Goal: Task Accomplishment & Management: Manage account settings

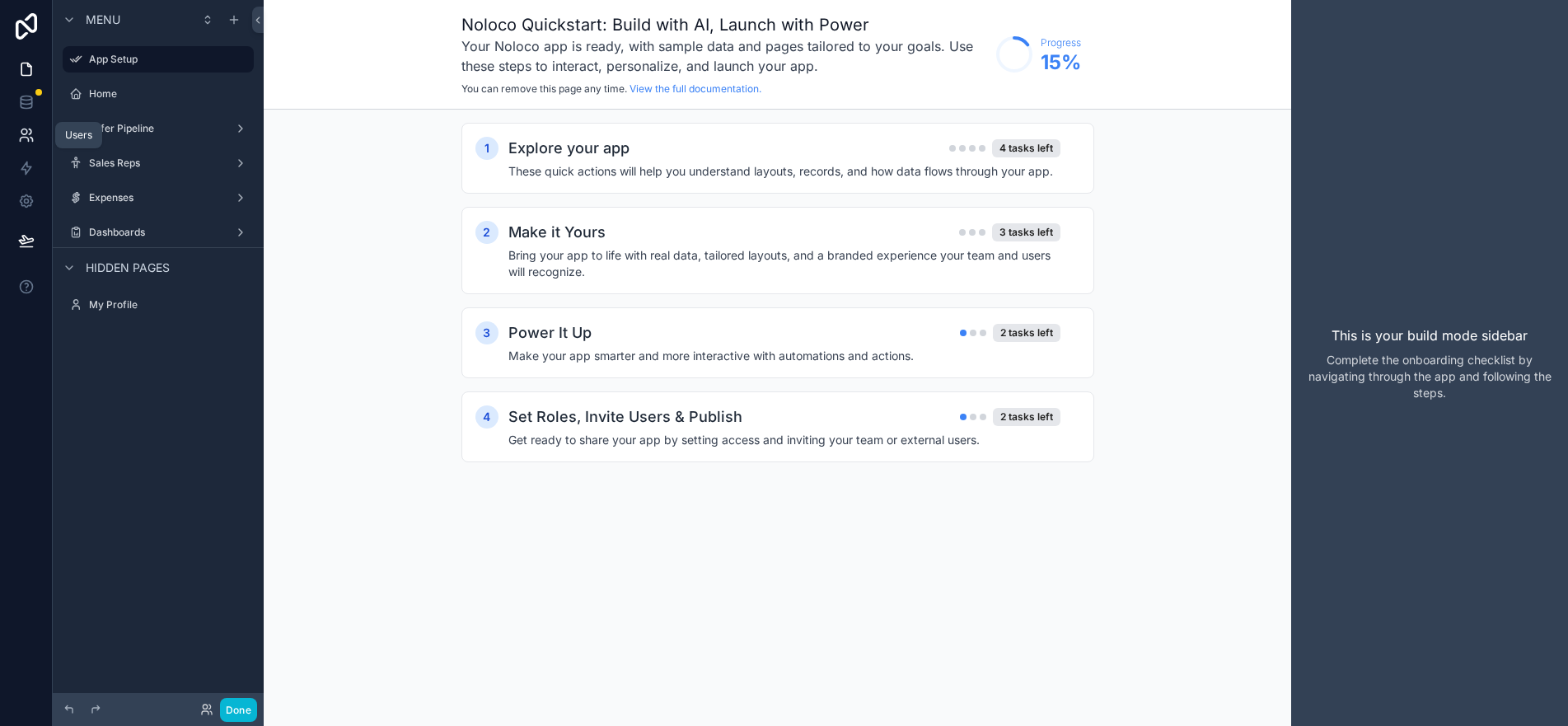
click at [22, 134] on icon at bounding box center [24, 132] width 6 height 6
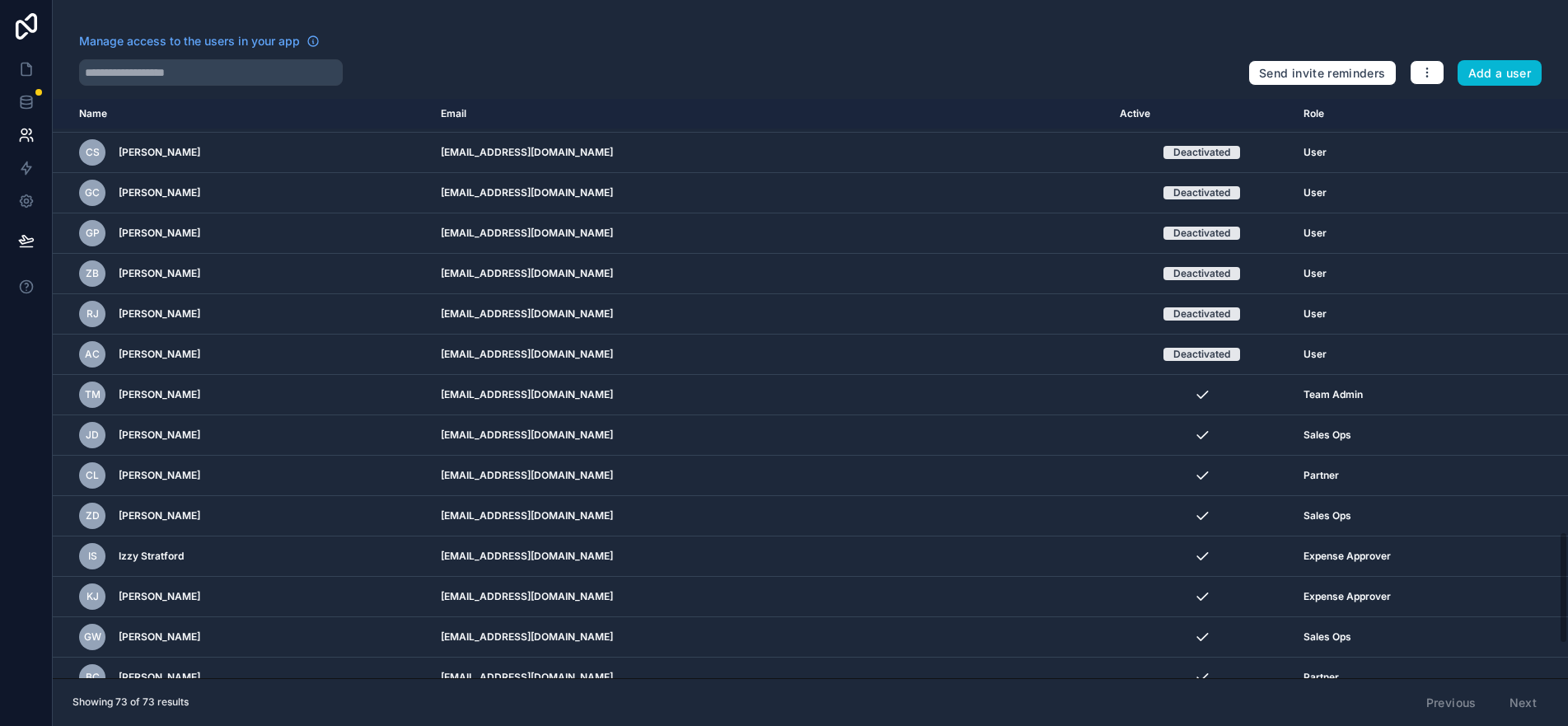
scroll to position [2227, 0]
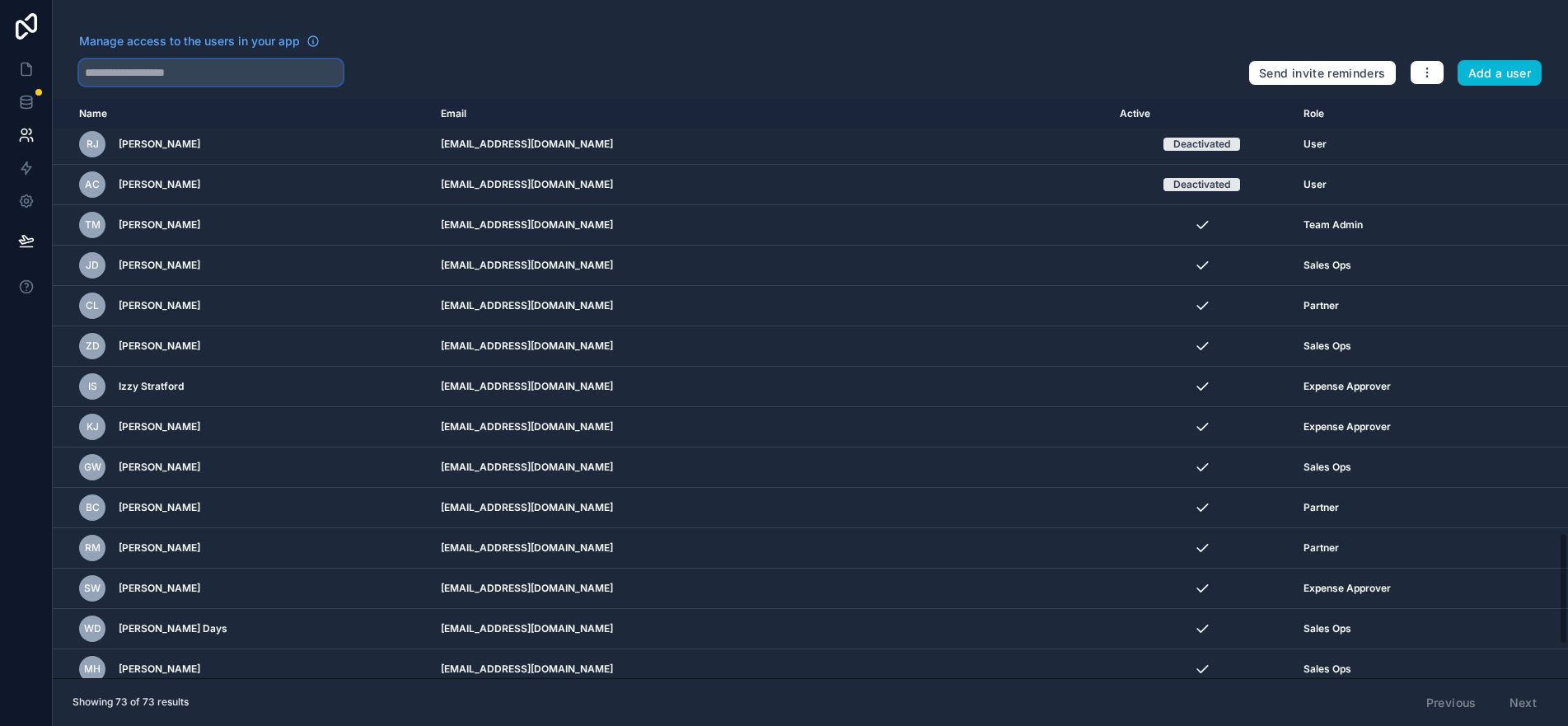
click at [275, 73] on input "text" at bounding box center [211, 73] width 263 height 26
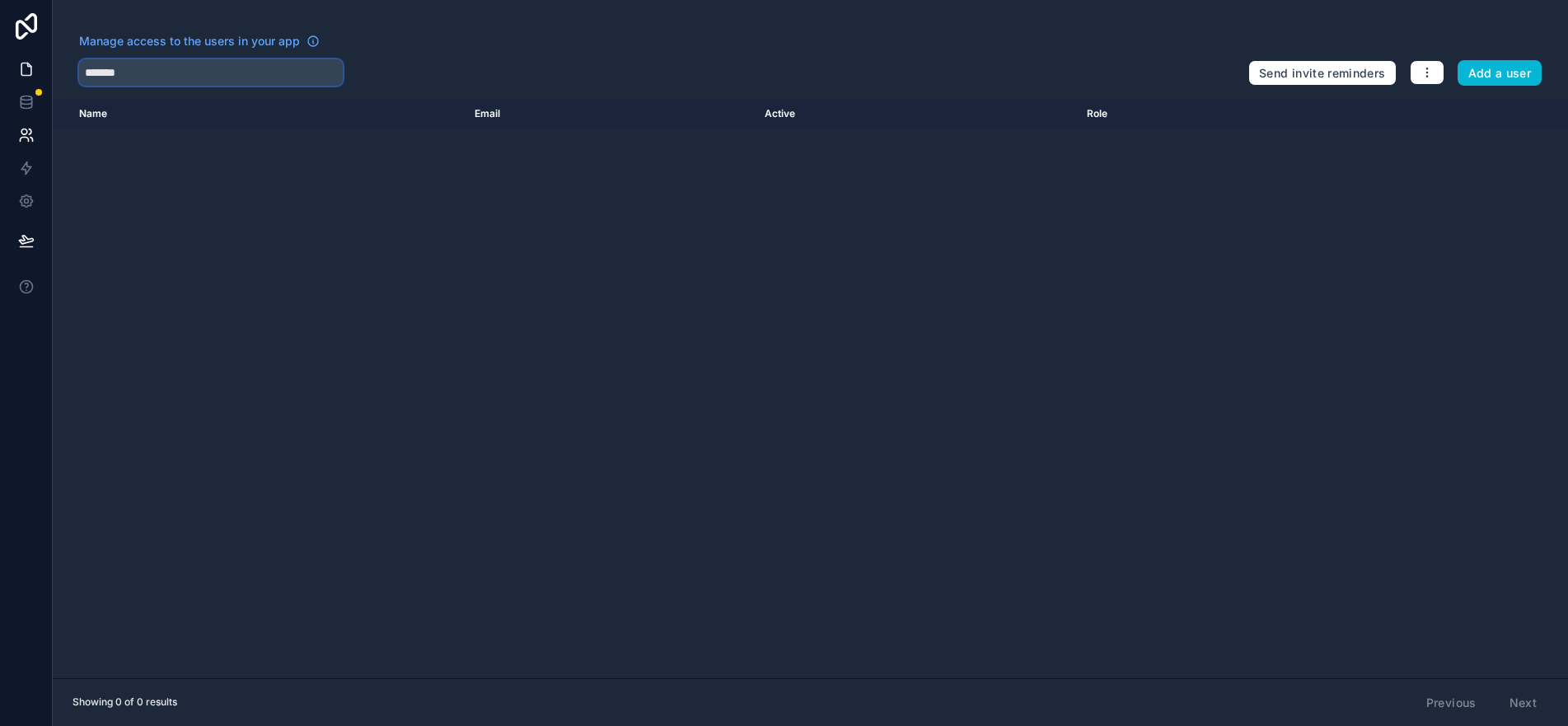
drag, startPoint x: 231, startPoint y: 73, endPoint x: 9, endPoint y: 81, distance: 222.1
click at [9, 81] on div "Manage access to the users in your app ******* Send invite reminders Add a user…" at bounding box center [784, 363] width 1568 height 726
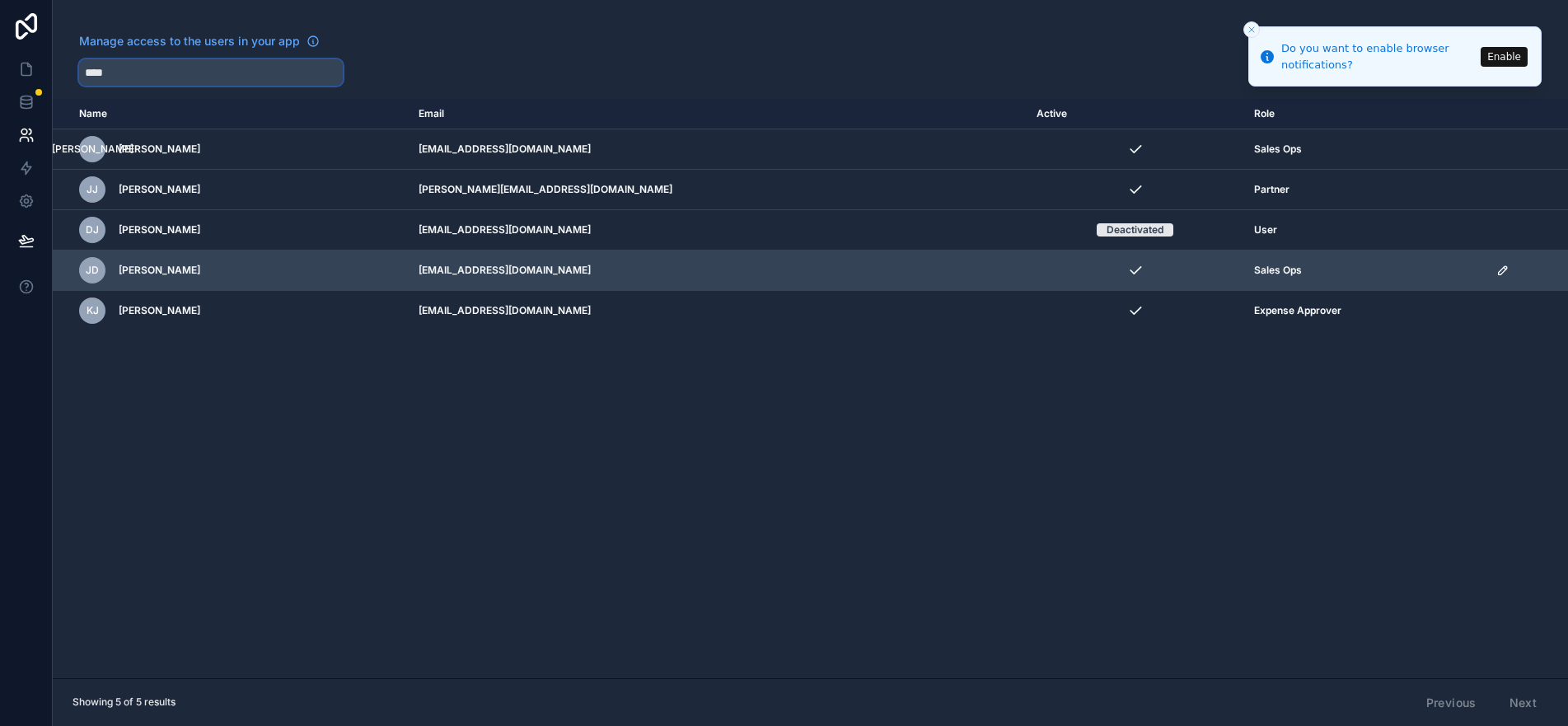
type input "****"
click at [1496, 271] on icon "scrollable content" at bounding box center [1502, 270] width 13 height 13
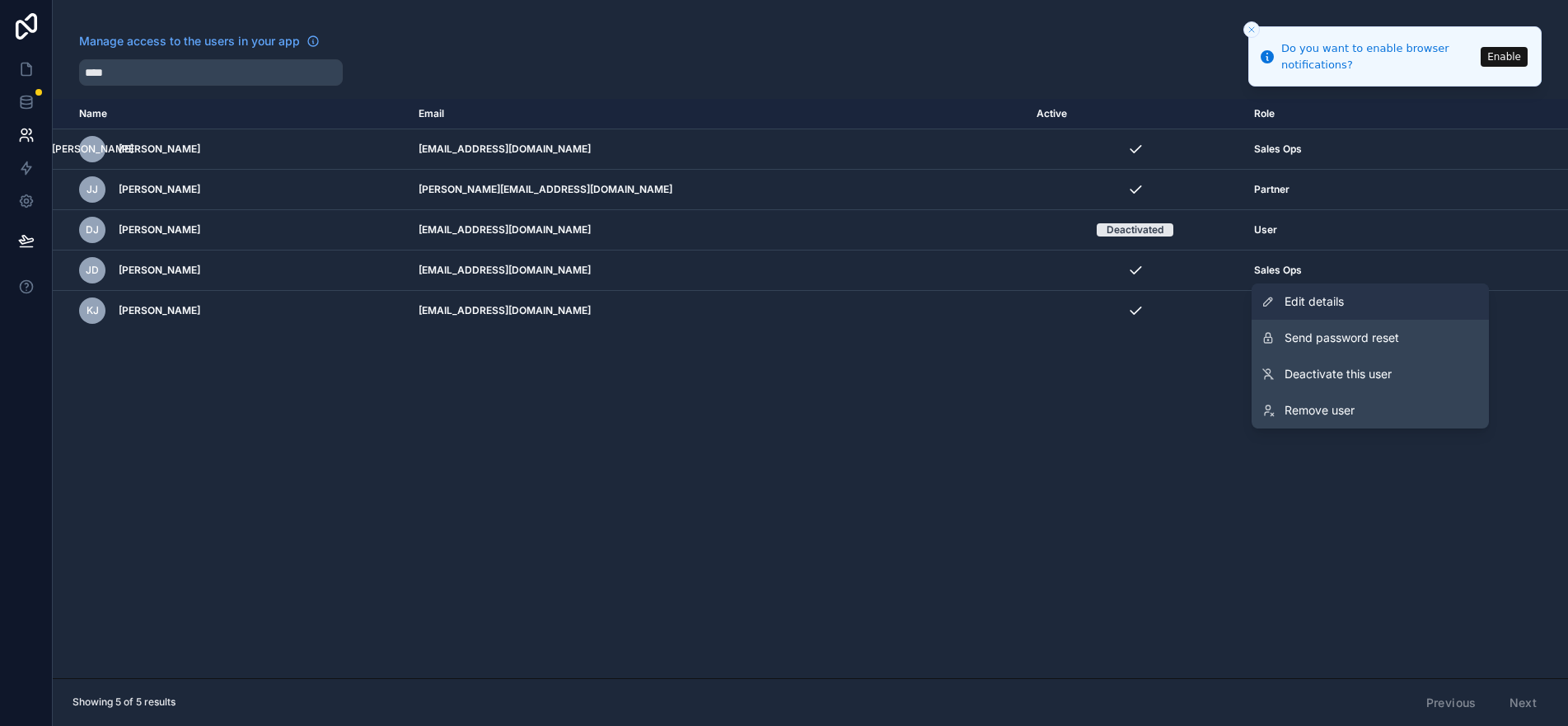
click at [1441, 297] on link "Edit details" at bounding box center [1370, 301] width 237 height 37
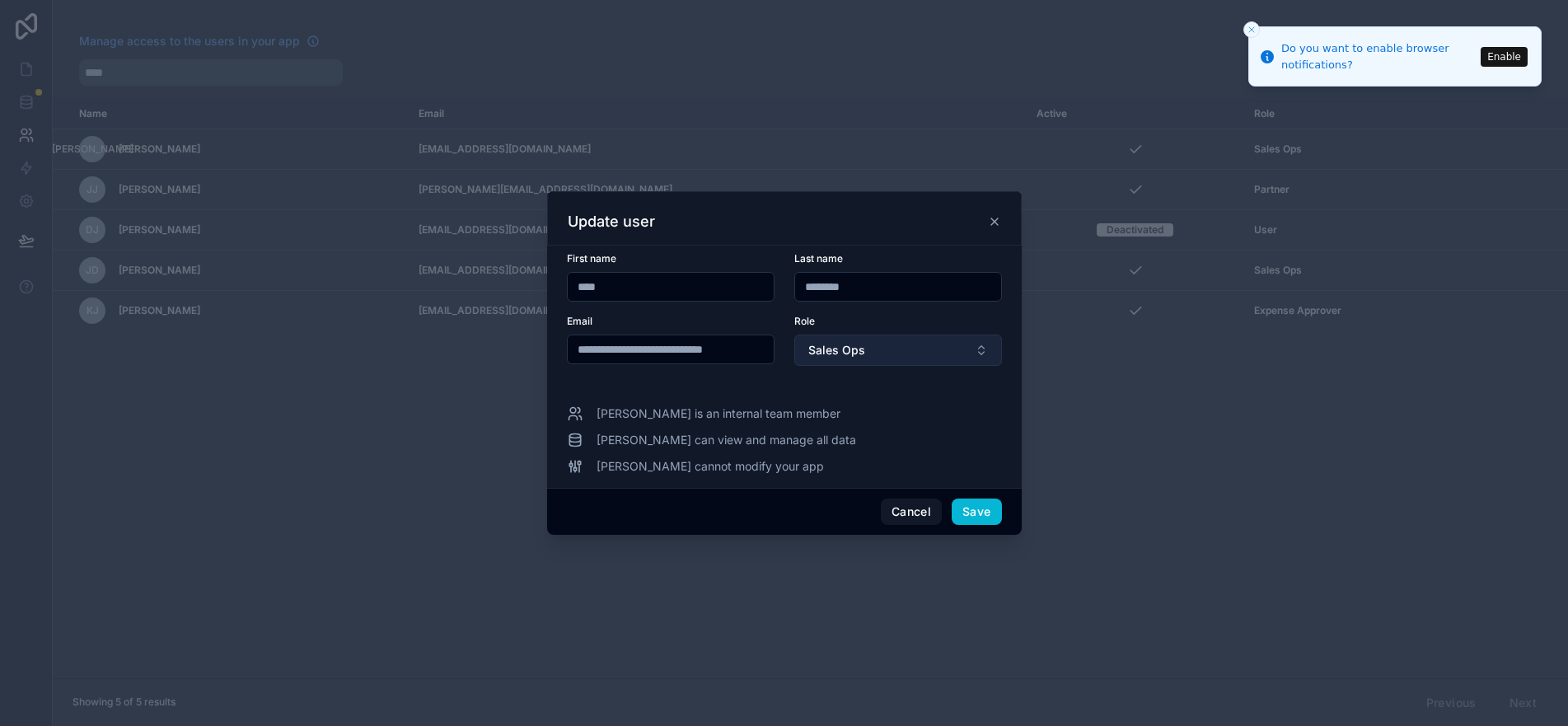
click at [964, 351] on button "Sales Ops" at bounding box center [899, 350] width 208 height 32
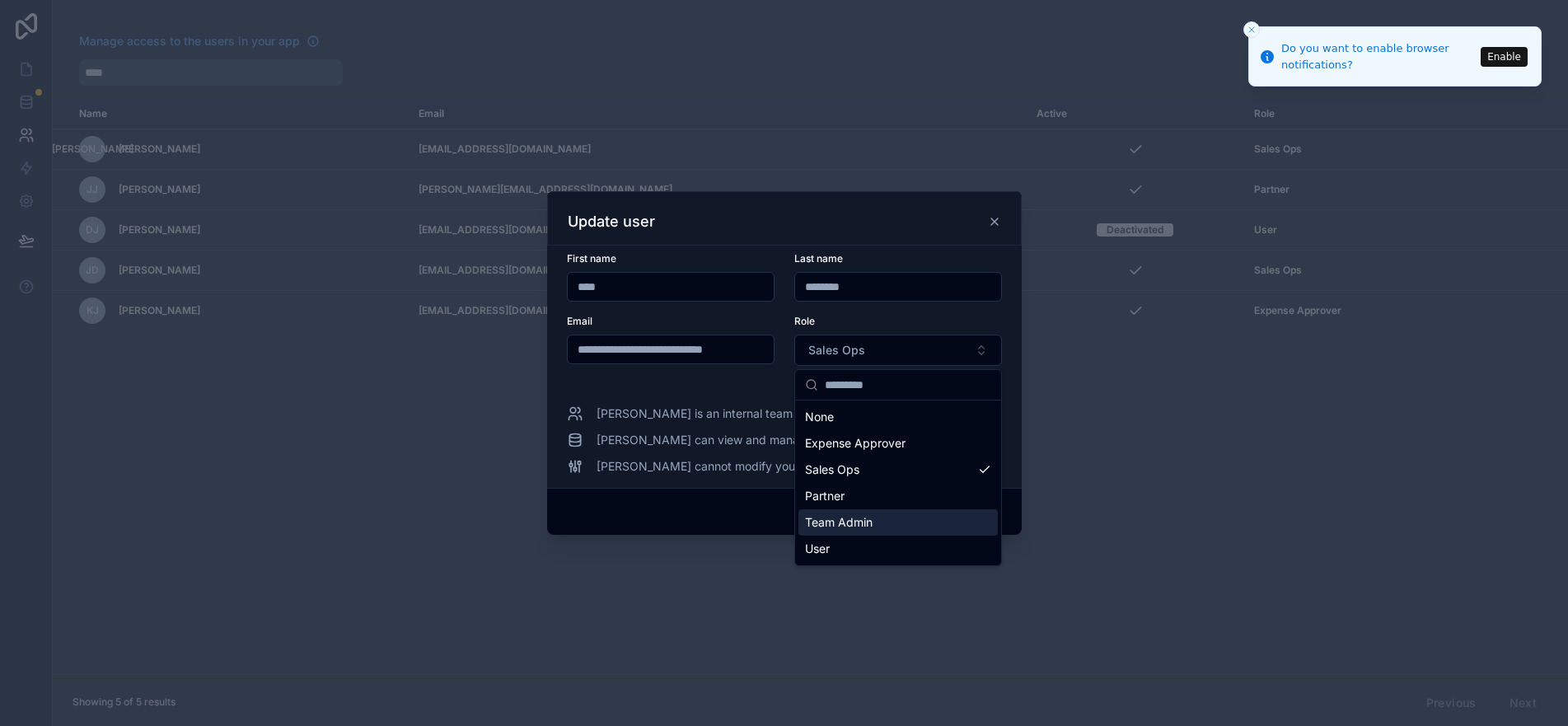
click at [859, 519] on span "Team Admin" at bounding box center [838, 522] width 67 height 16
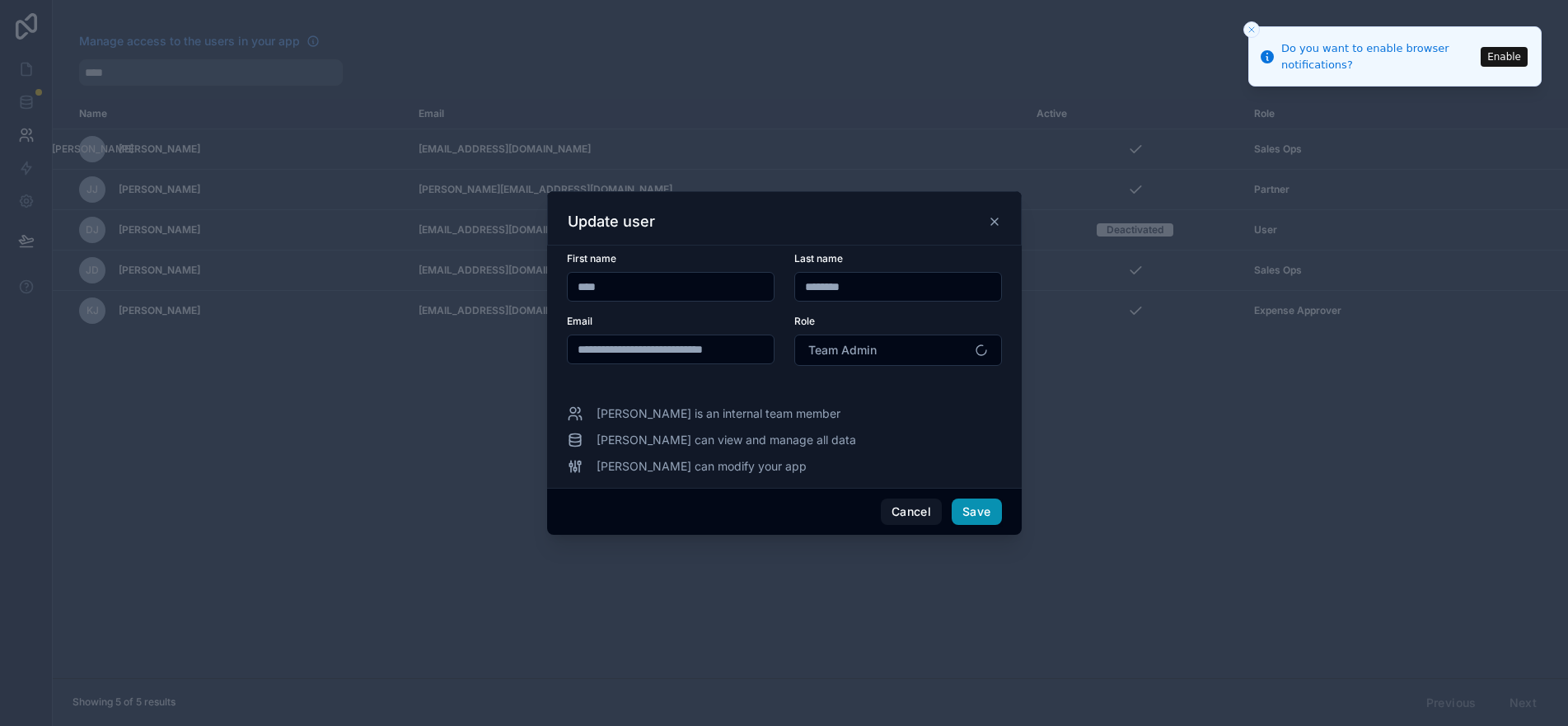
click at [979, 514] on button "Save" at bounding box center [976, 512] width 49 height 26
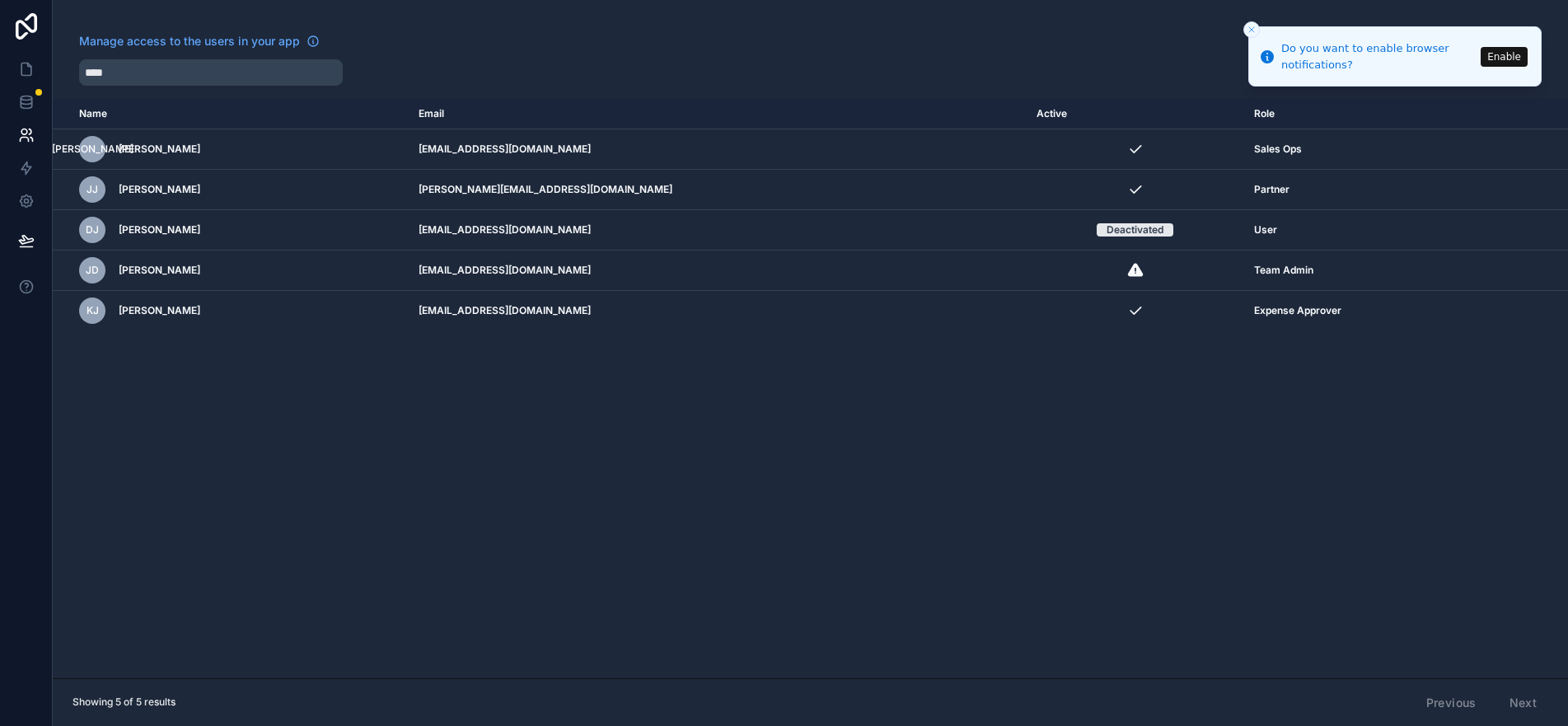
click at [23, 12] on link at bounding box center [26, 26] width 53 height 53
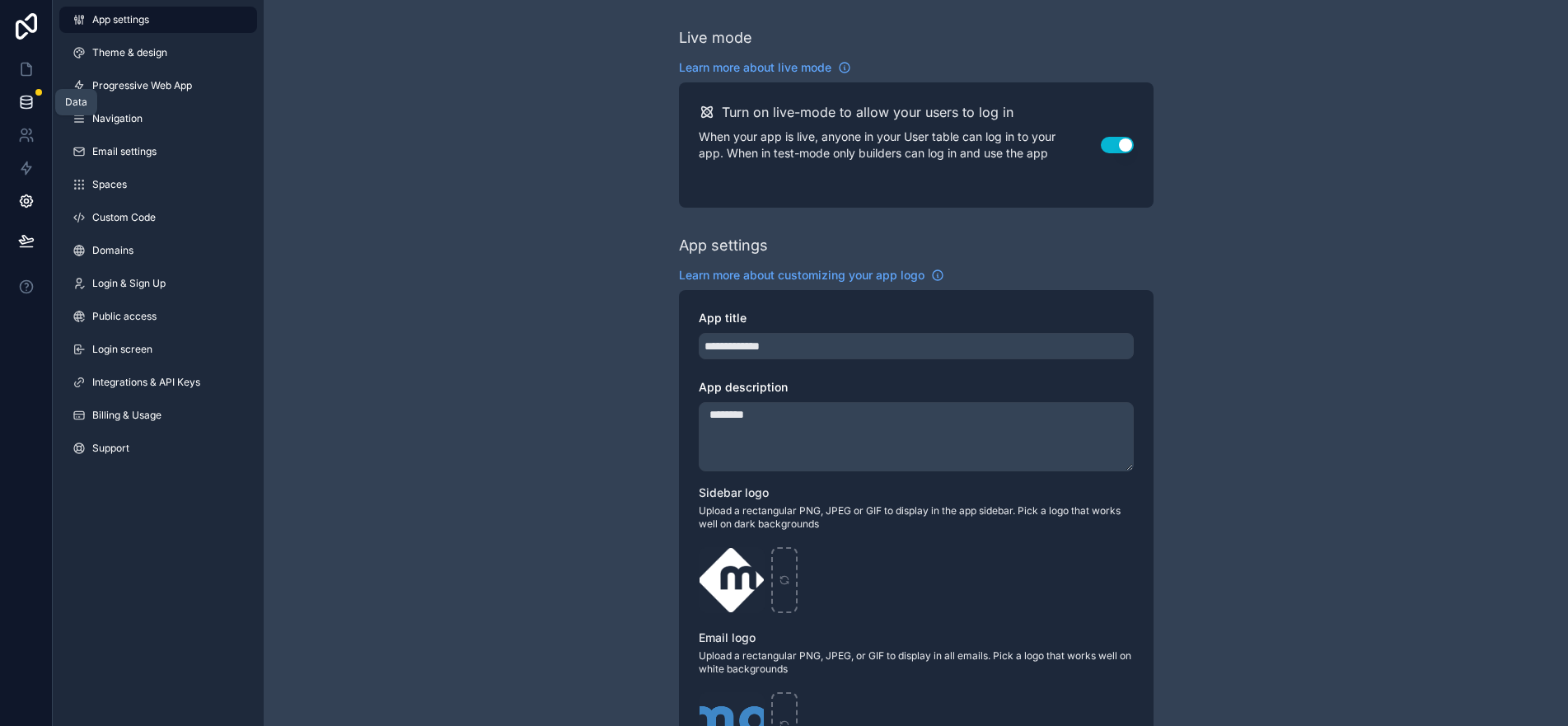
click at [19, 110] on icon at bounding box center [26, 102] width 16 height 16
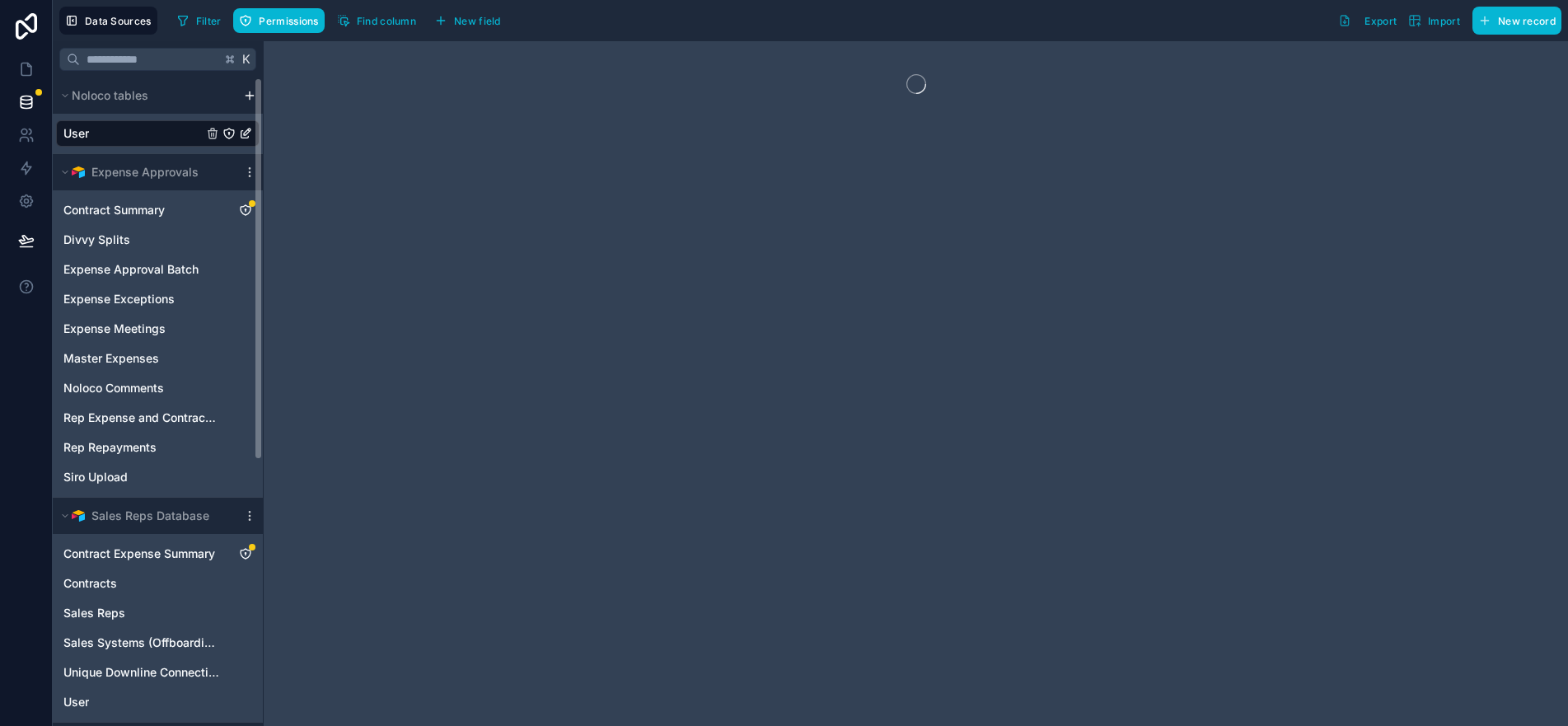
click at [142, 136] on link "User" at bounding box center [132, 133] width 139 height 16
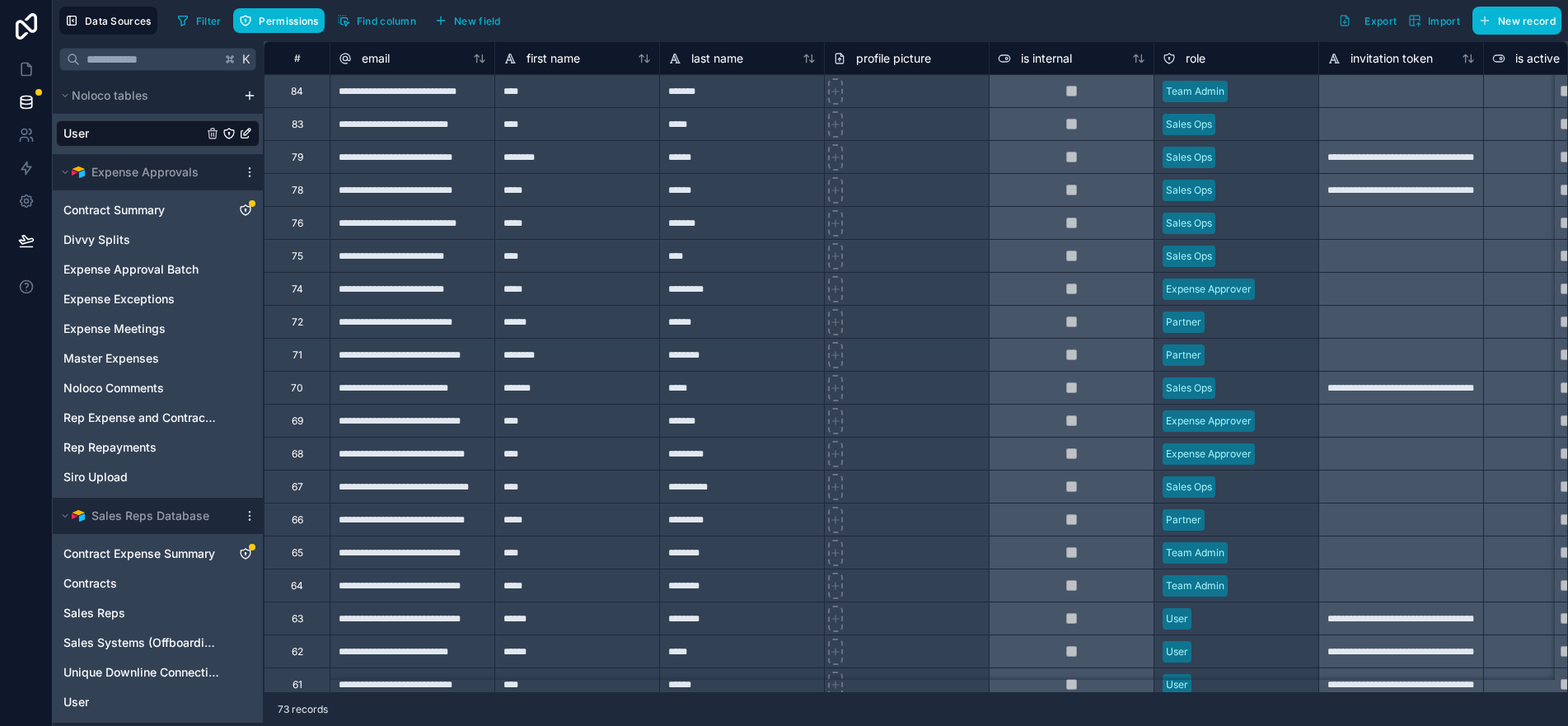
click at [1054, 425] on div at bounding box center [1071, 421] width 165 height 33
click at [761, 163] on div "******" at bounding box center [741, 156] width 165 height 33
click at [29, 148] on link at bounding box center [26, 135] width 52 height 33
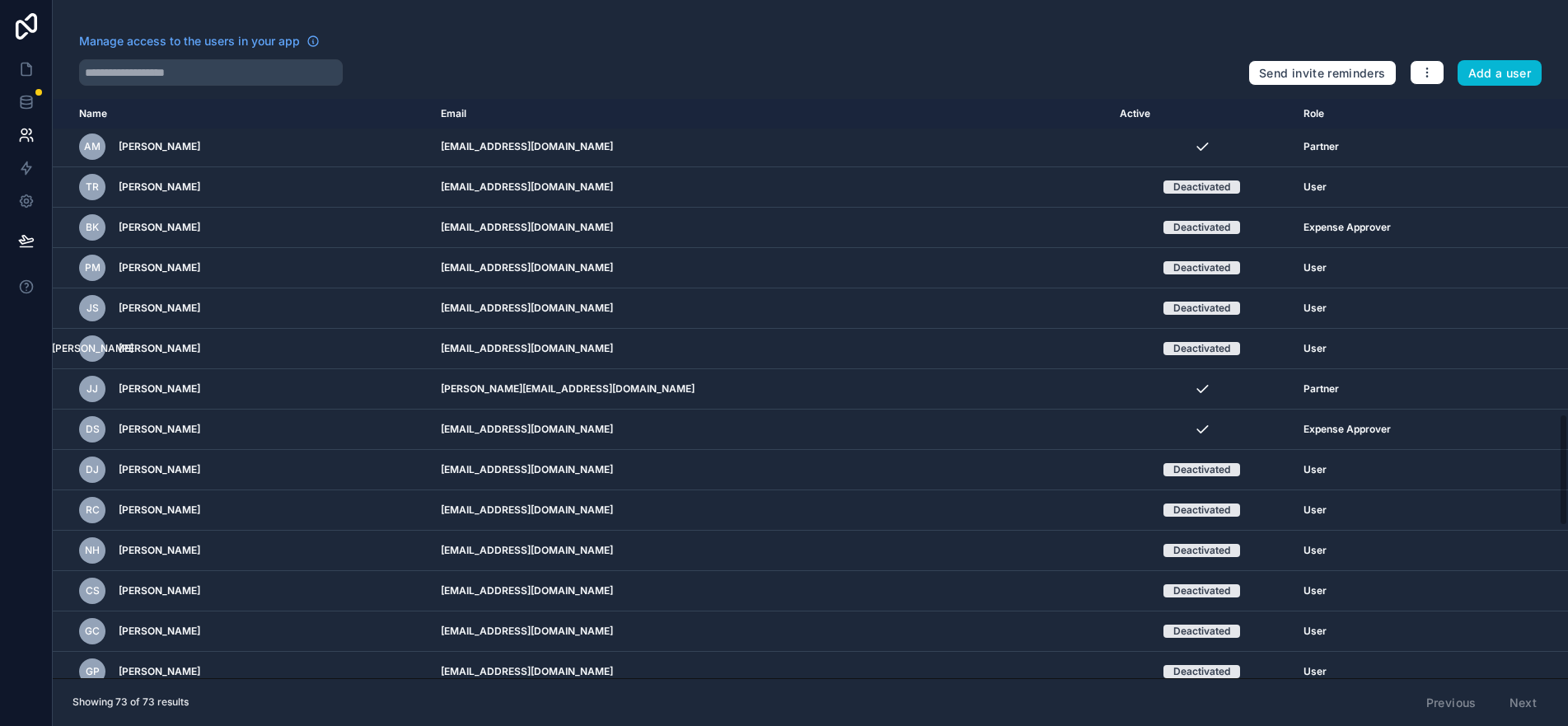
scroll to position [2103, 0]
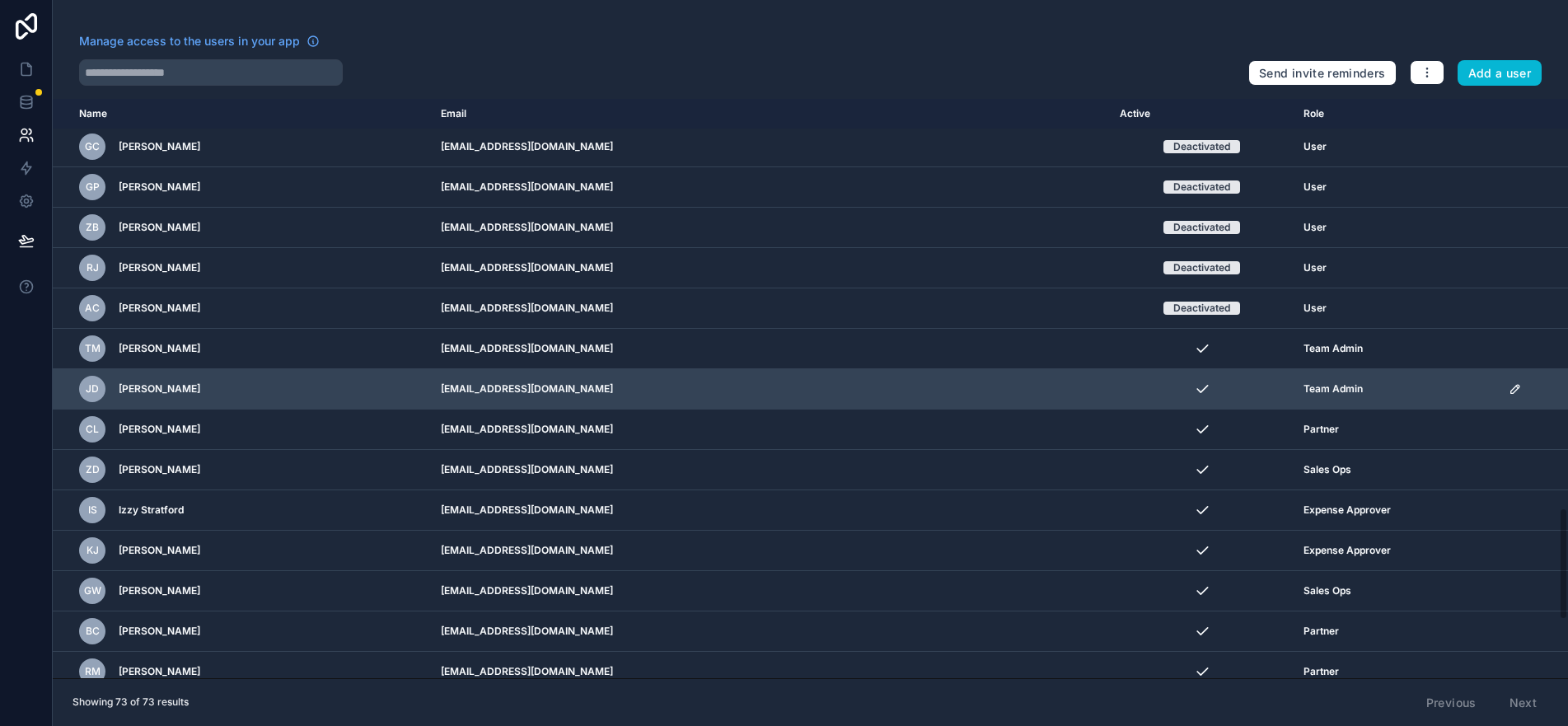
click at [1509, 386] on icon "scrollable content" at bounding box center [1515, 388] width 13 height 13
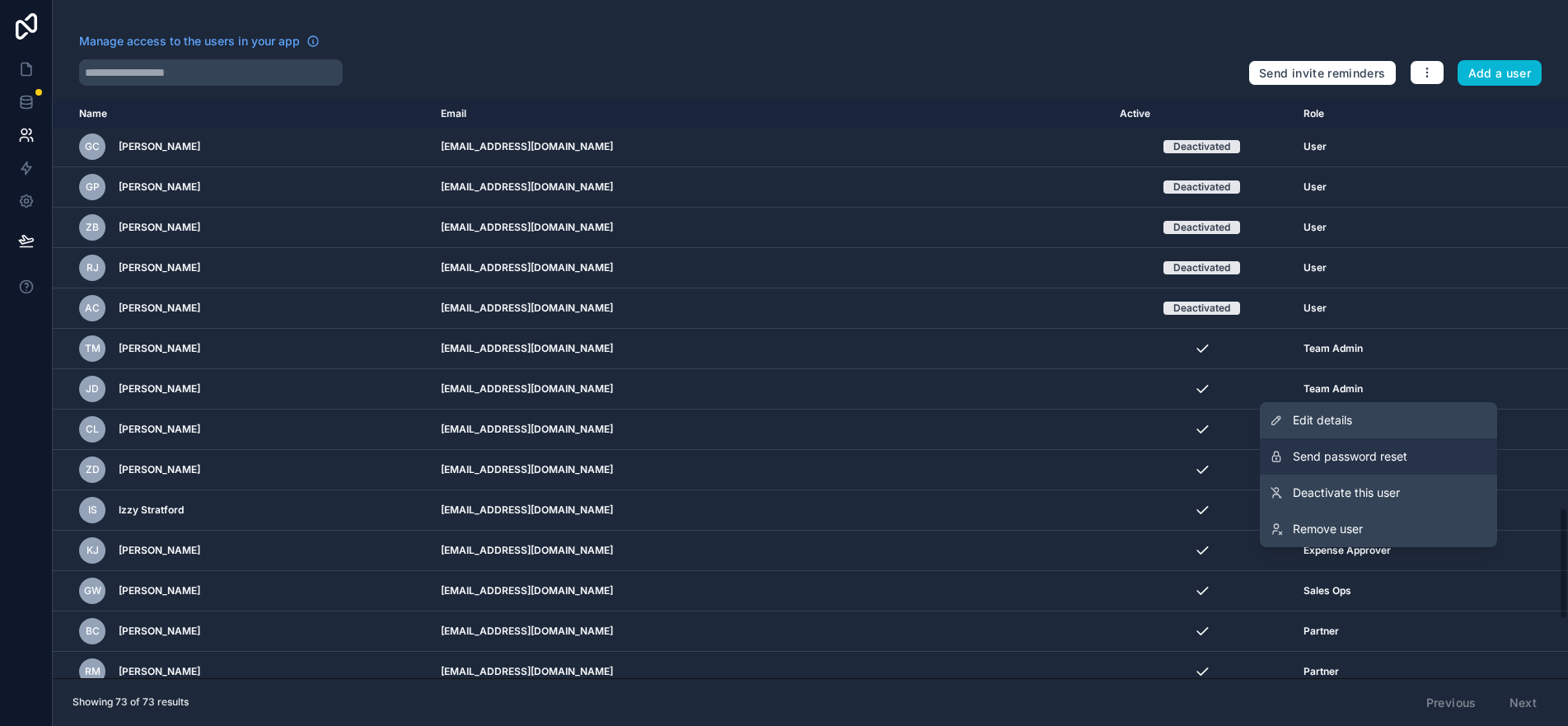
click at [1449, 462] on button "Send password reset" at bounding box center [1379, 456] width 237 height 37
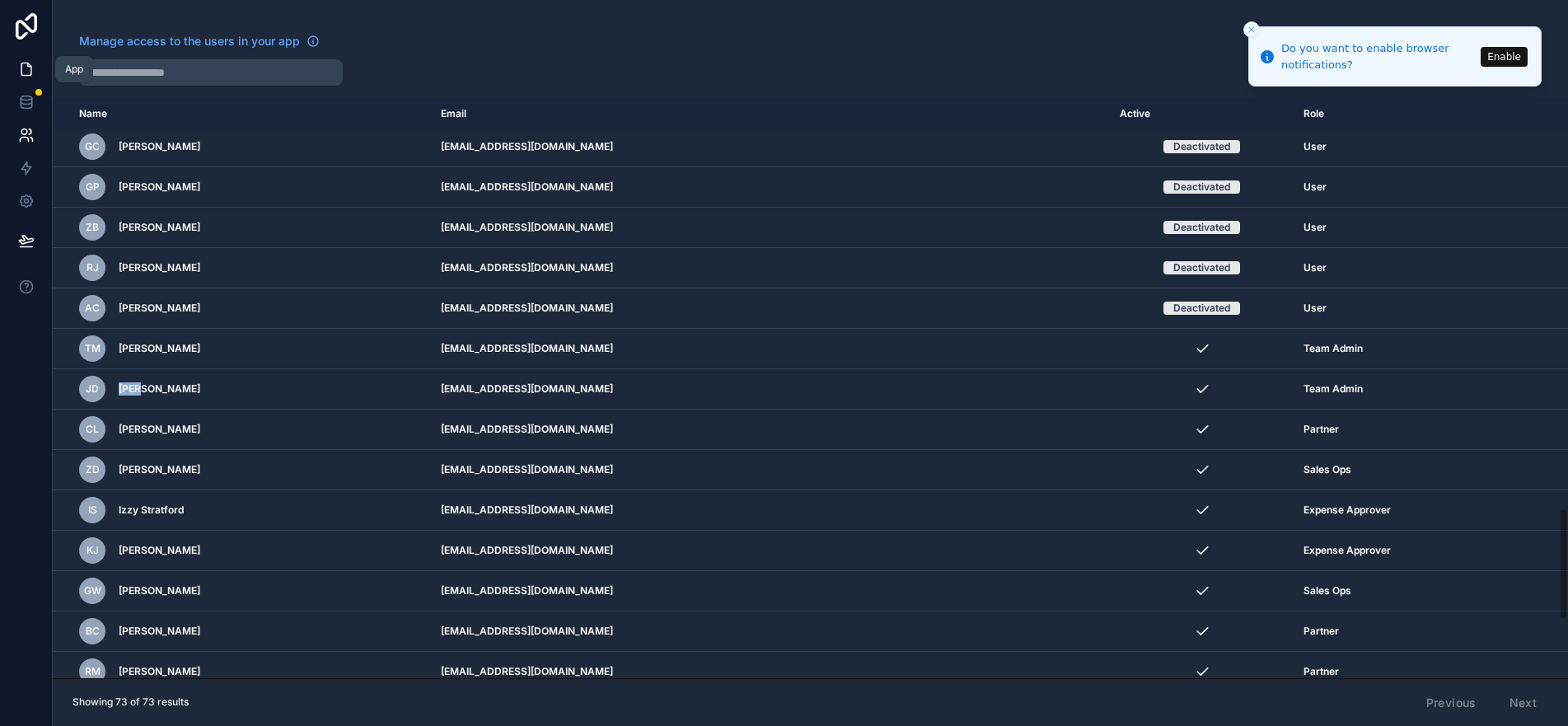
click at [21, 66] on icon at bounding box center [26, 69] width 10 height 12
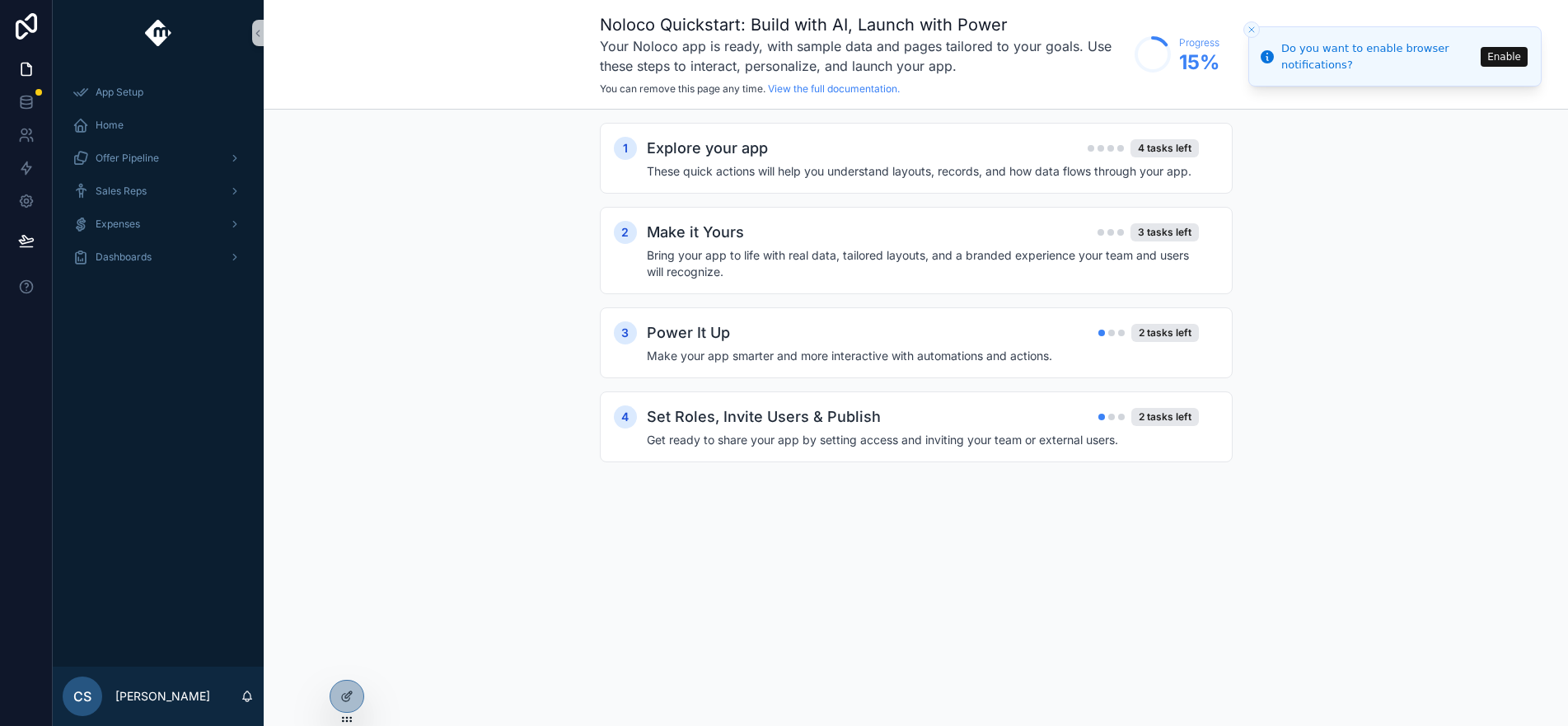
click at [472, 40] on div "Noloco Quickstart: Build with AI, Launch with Power Your Noloco app is ready, w…" at bounding box center [916, 55] width 1305 height 110
click at [40, 30] on icon at bounding box center [26, 26] width 33 height 26
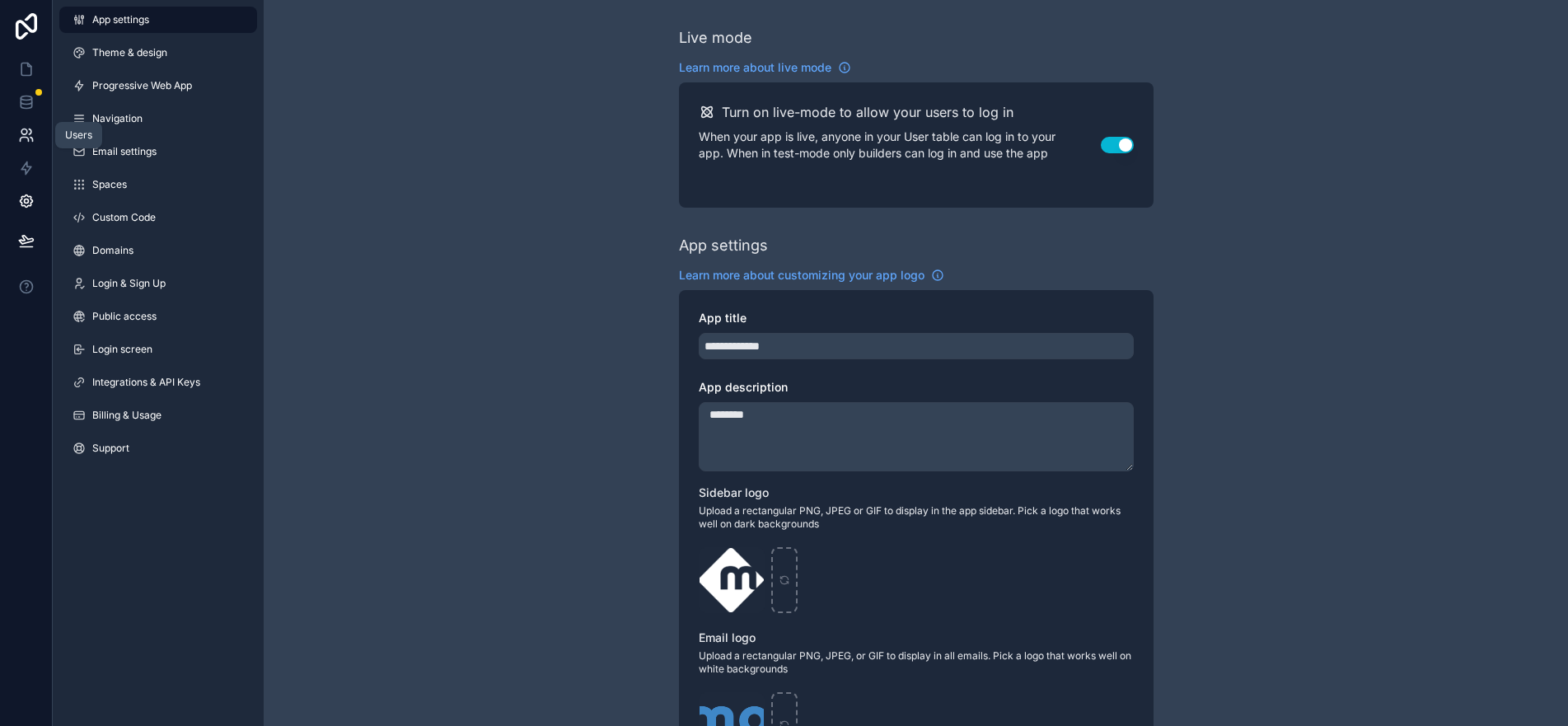
click at [30, 134] on icon at bounding box center [30, 132] width 3 height 5
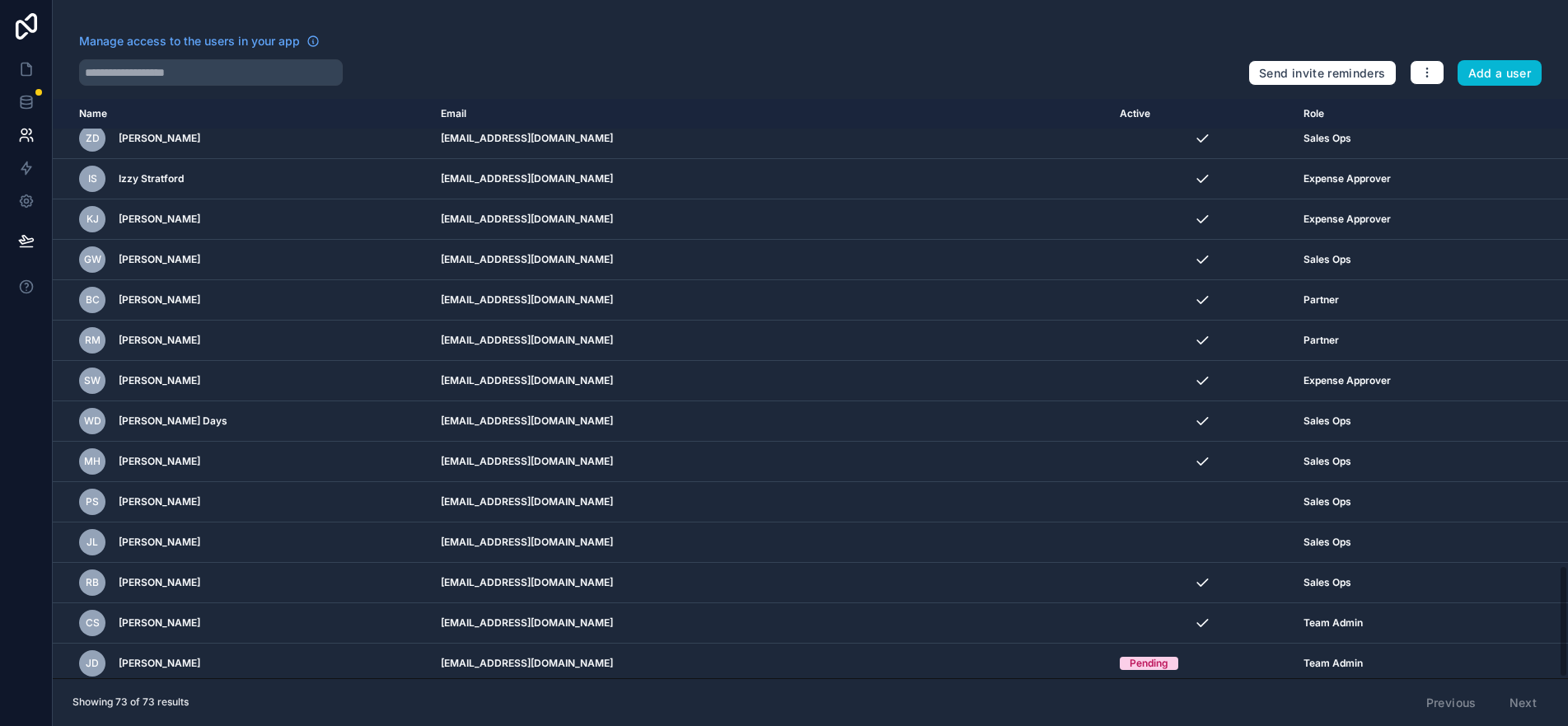
scroll to position [2399, 0]
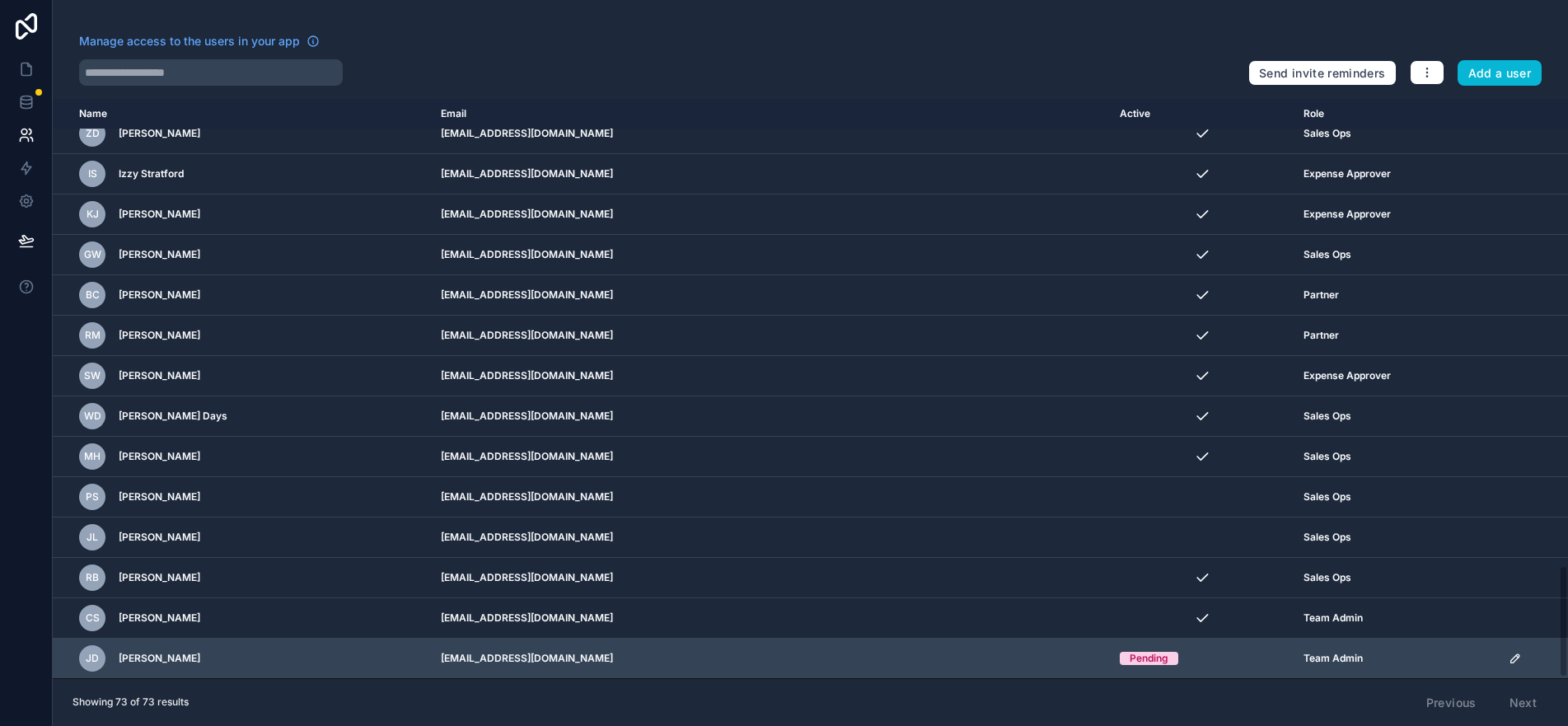
click at [1513, 658] on div "scrollable content" at bounding box center [1534, 658] width 49 height 13
click at [1509, 654] on icon "scrollable content" at bounding box center [1515, 658] width 13 height 13
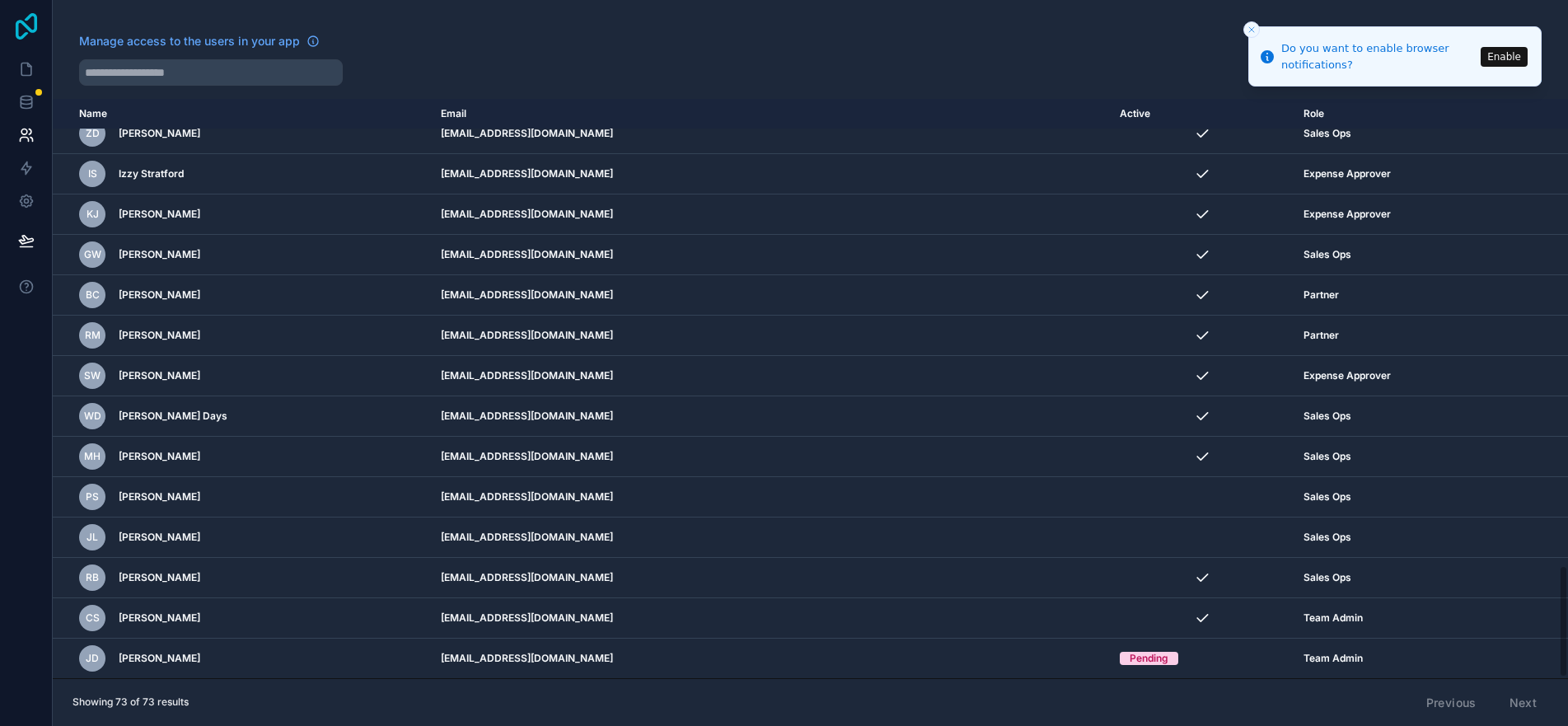
click at [30, 28] on icon at bounding box center [26, 26] width 21 height 26
